Goal: Obtain resource: Obtain resource

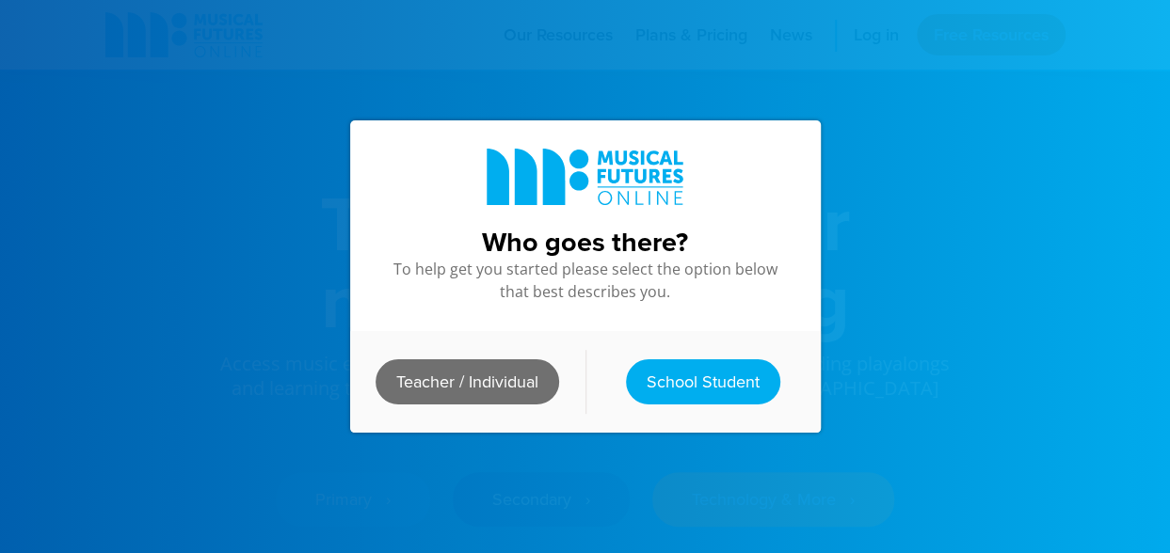
click at [471, 382] on link "Teacher / Individual" at bounding box center [468, 382] width 184 height 45
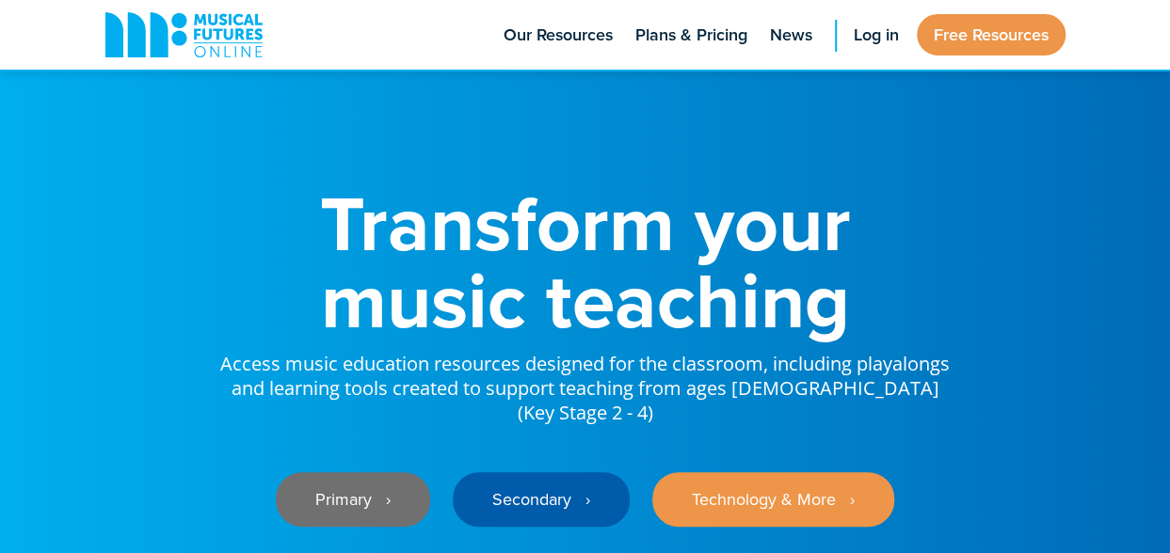
click at [384, 485] on link "Primary ‎‏‏‎ ‎ ›" at bounding box center [353, 499] width 154 height 55
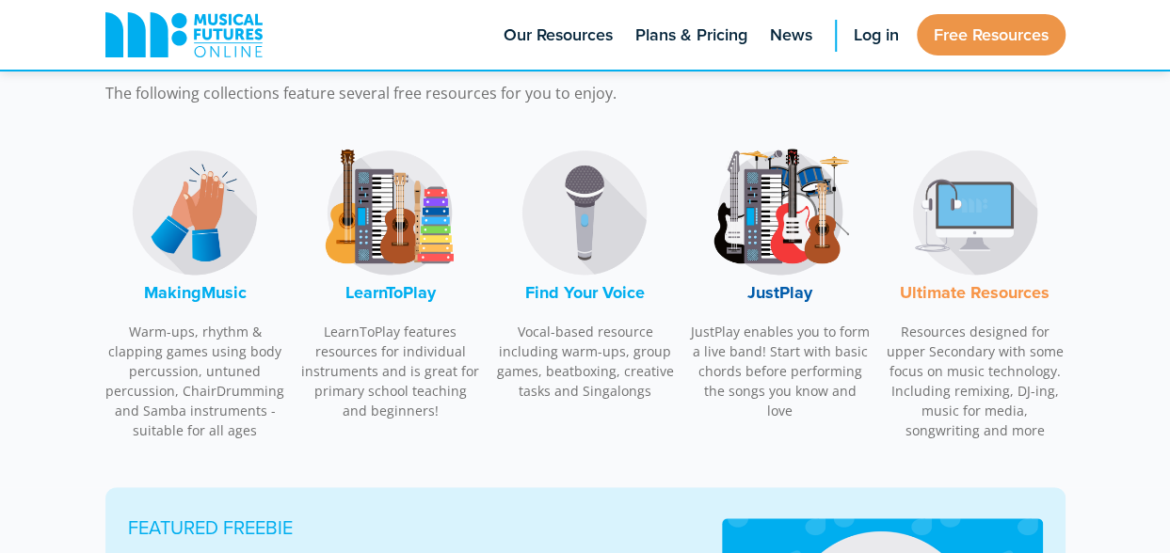
scroll to position [712, 0]
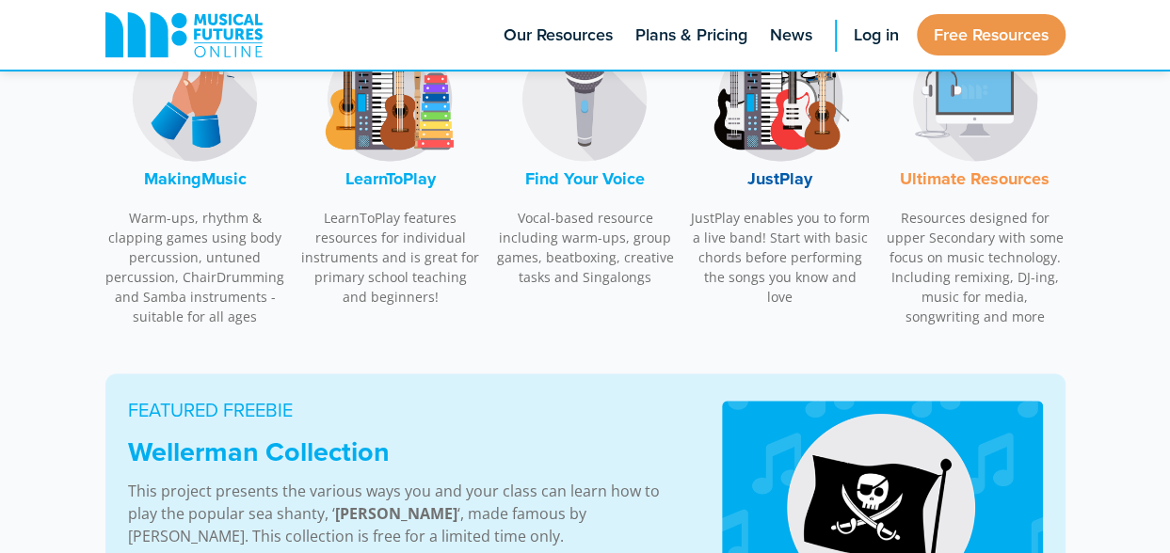
click at [796, 115] on img at bounding box center [780, 98] width 141 height 141
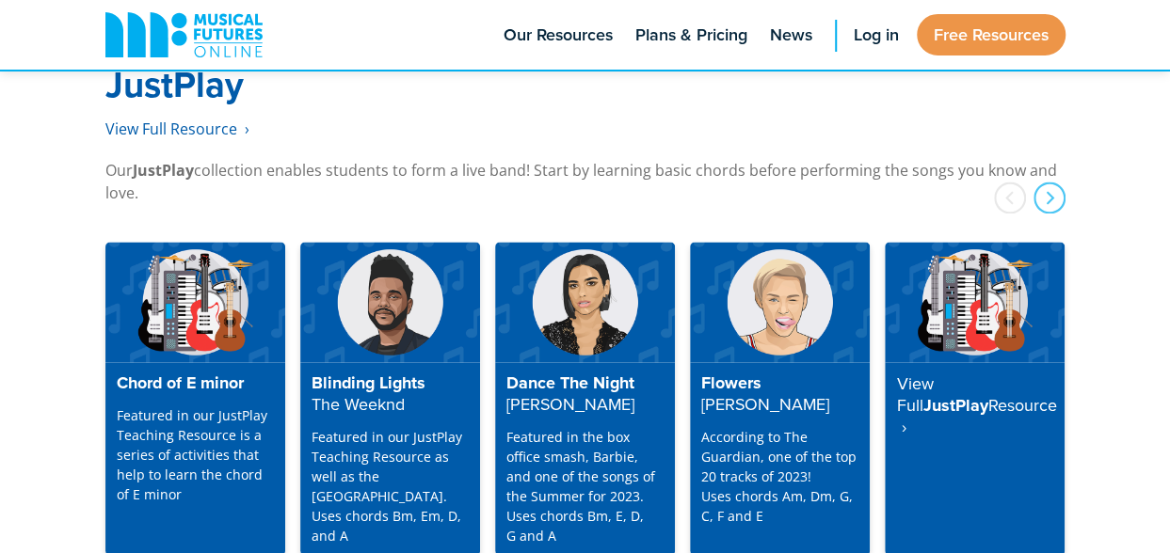
scroll to position [4867, 0]
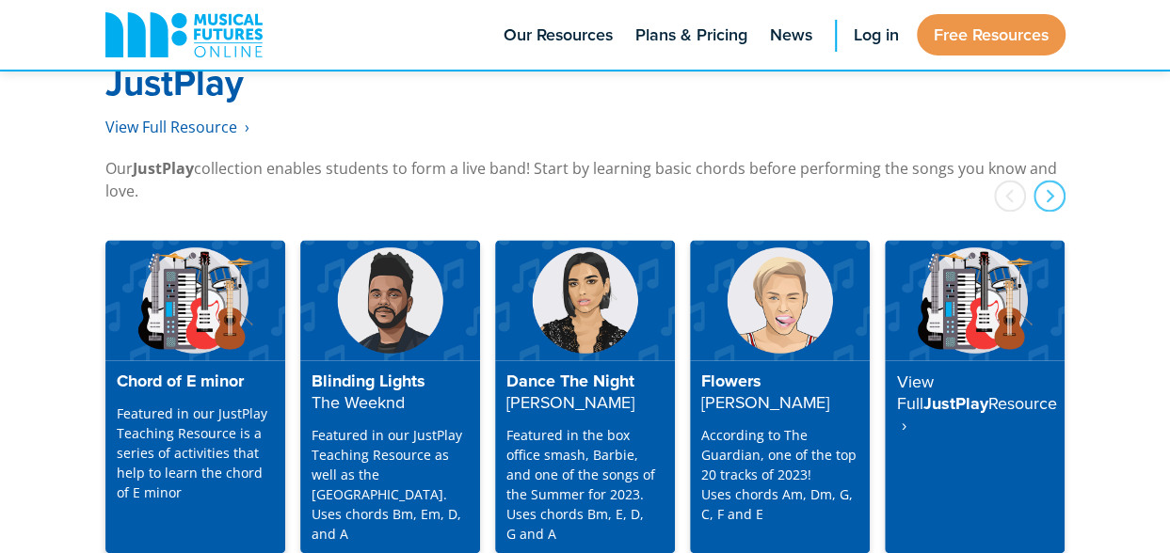
click at [184, 261] on img at bounding box center [195, 300] width 180 height 120
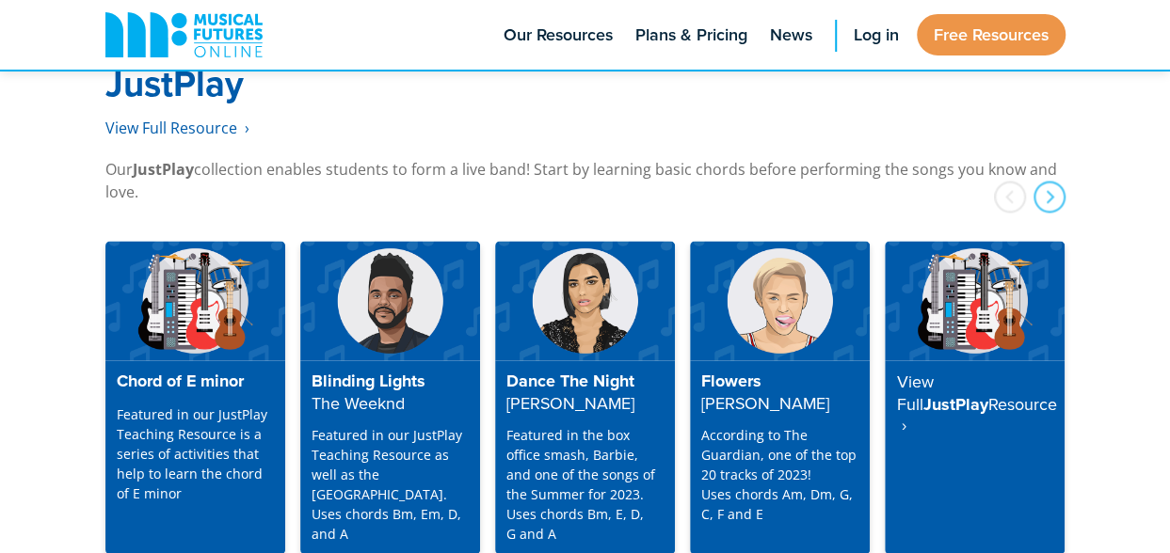
scroll to position [4867, 0]
